Goal: Answer question/provide support: Share knowledge or assist other users

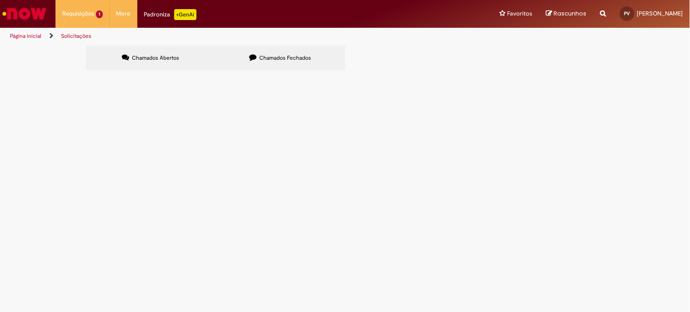
click at [0, 0] on div "Linhas 1 − 1 de 1" at bounding box center [0, 0] width 0 height 0
click at [0, 0] on td "Segue comprovante e planilha com os títulos pagos utilizando o credito disponív…" at bounding box center [0, 0] width 0 height 0
click at [0, 0] on span "Segue comprovante e planilha com os títulos pagos utilizando o credito disponív…" at bounding box center [0, 0] width 0 height 0
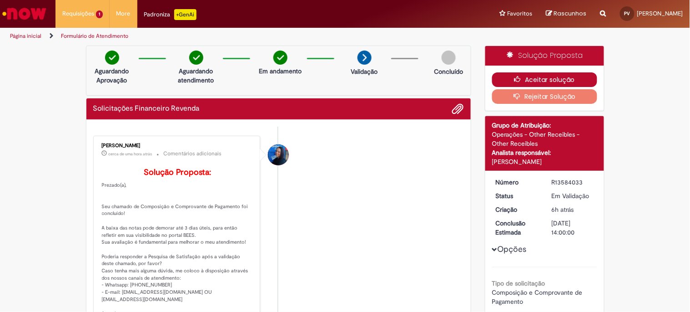
click at [539, 74] on button "Aceitar solução" at bounding box center [544, 79] width 105 height 15
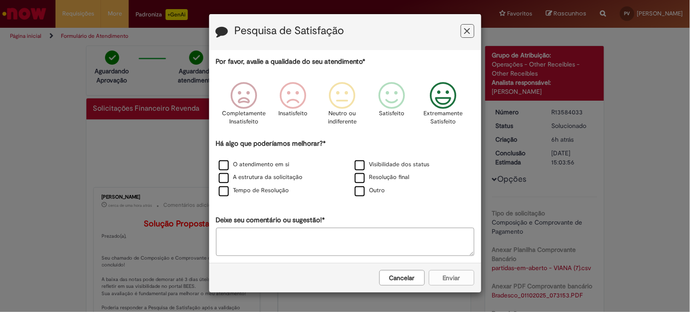
click at [421, 96] on div "Extremamente Satisfeito" at bounding box center [443, 106] width 52 height 62
click at [217, 193] on div "Tempo de Resolução" at bounding box center [277, 190] width 134 height 11
click at [224, 195] on label "Tempo de Resolução" at bounding box center [254, 190] width 70 height 9
click at [452, 284] on button "Enviar" at bounding box center [451, 277] width 45 height 15
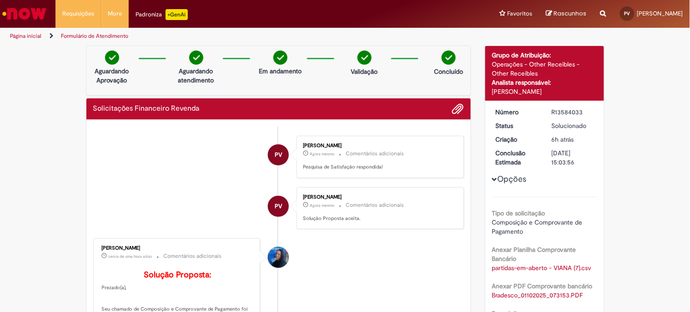
click at [36, 19] on img "Ir para a Homepage" at bounding box center [24, 14] width 47 height 18
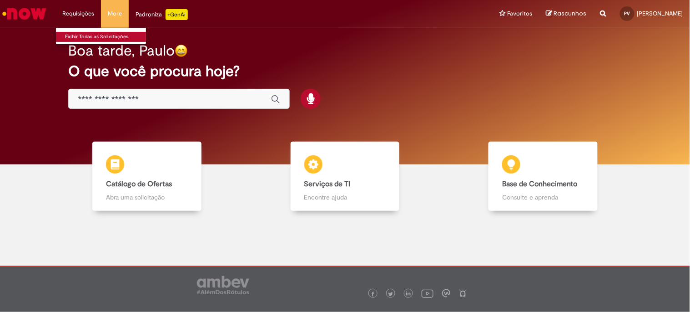
click at [89, 35] on link "Exibir Todas as Solicitações" at bounding box center [106, 37] width 100 height 10
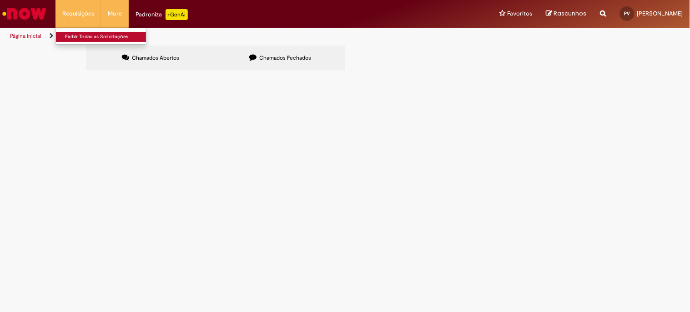
click at [87, 38] on link "Exibir Todas as Solicitações" at bounding box center [106, 37] width 100 height 10
